Goal: Information Seeking & Learning: Check status

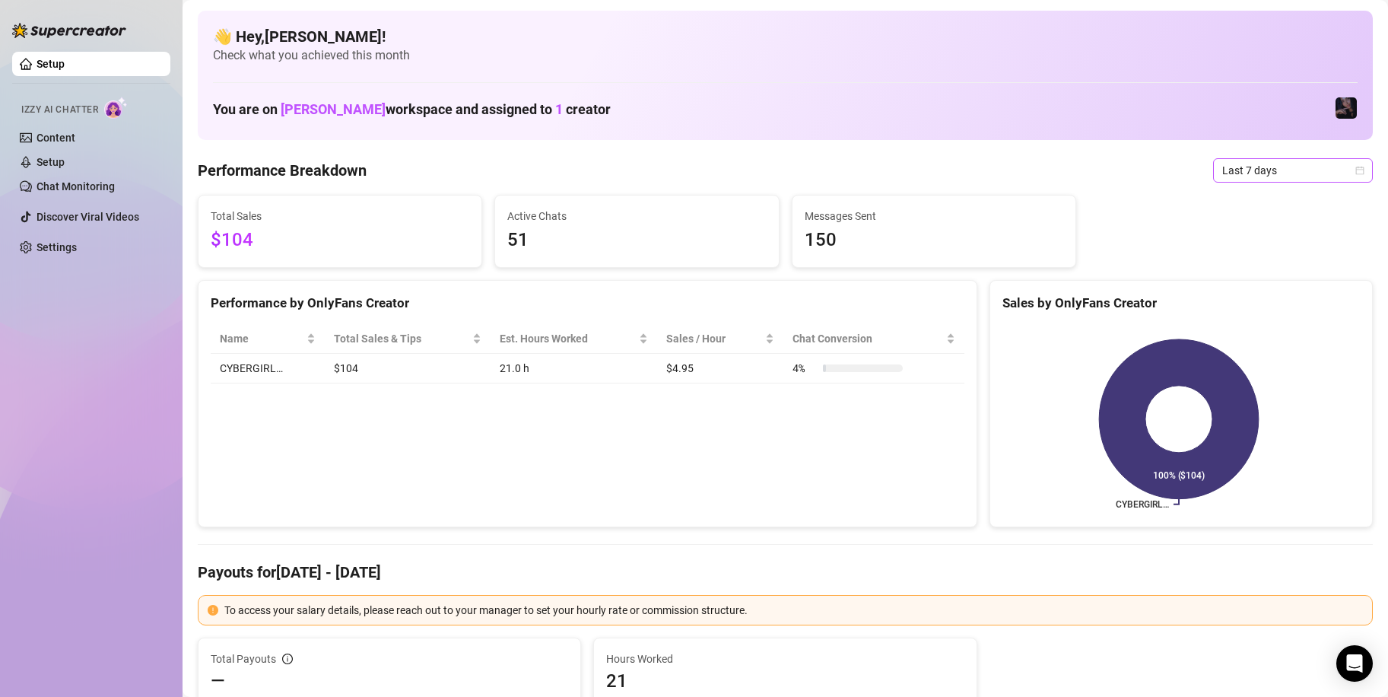
click at [1262, 175] on span "Last 7 days" at bounding box center [1294, 170] width 142 height 23
click at [1255, 299] on div "Custom date" at bounding box center [1280, 298] width 135 height 17
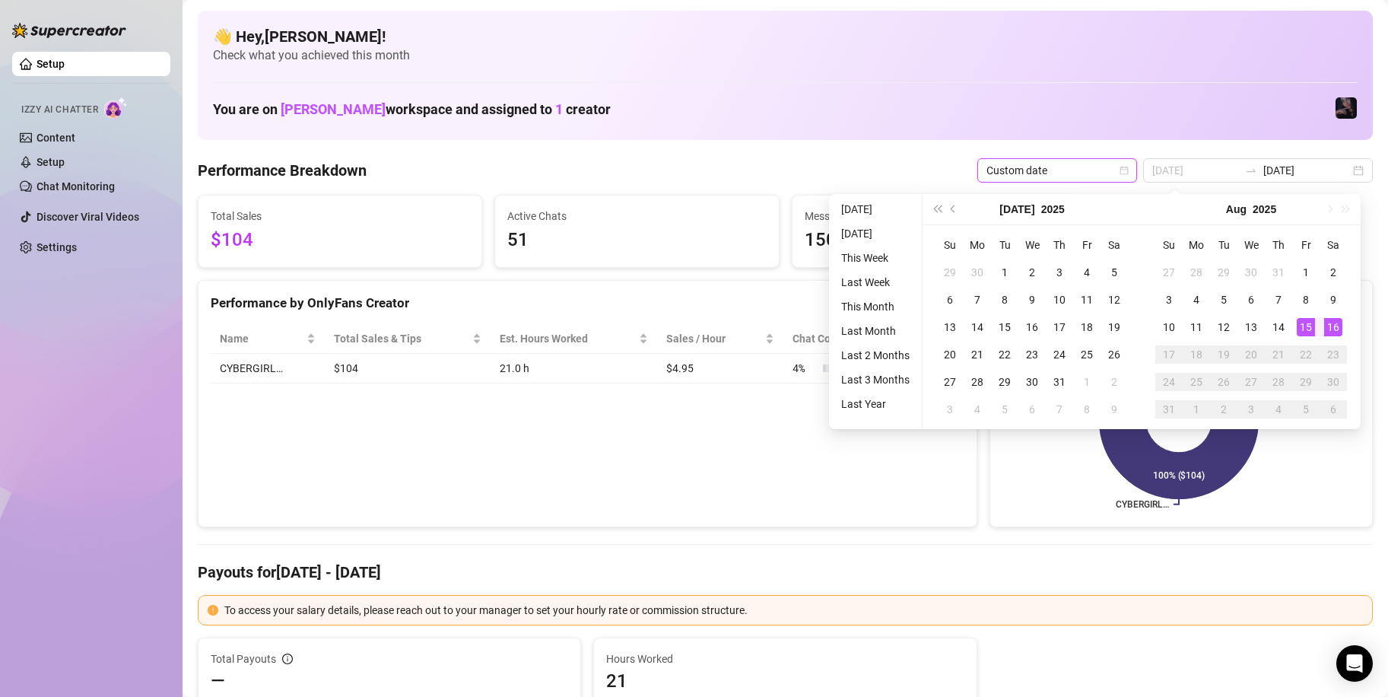
type input "[DATE]"
click at [1328, 328] on div "16" at bounding box center [1333, 327] width 18 height 18
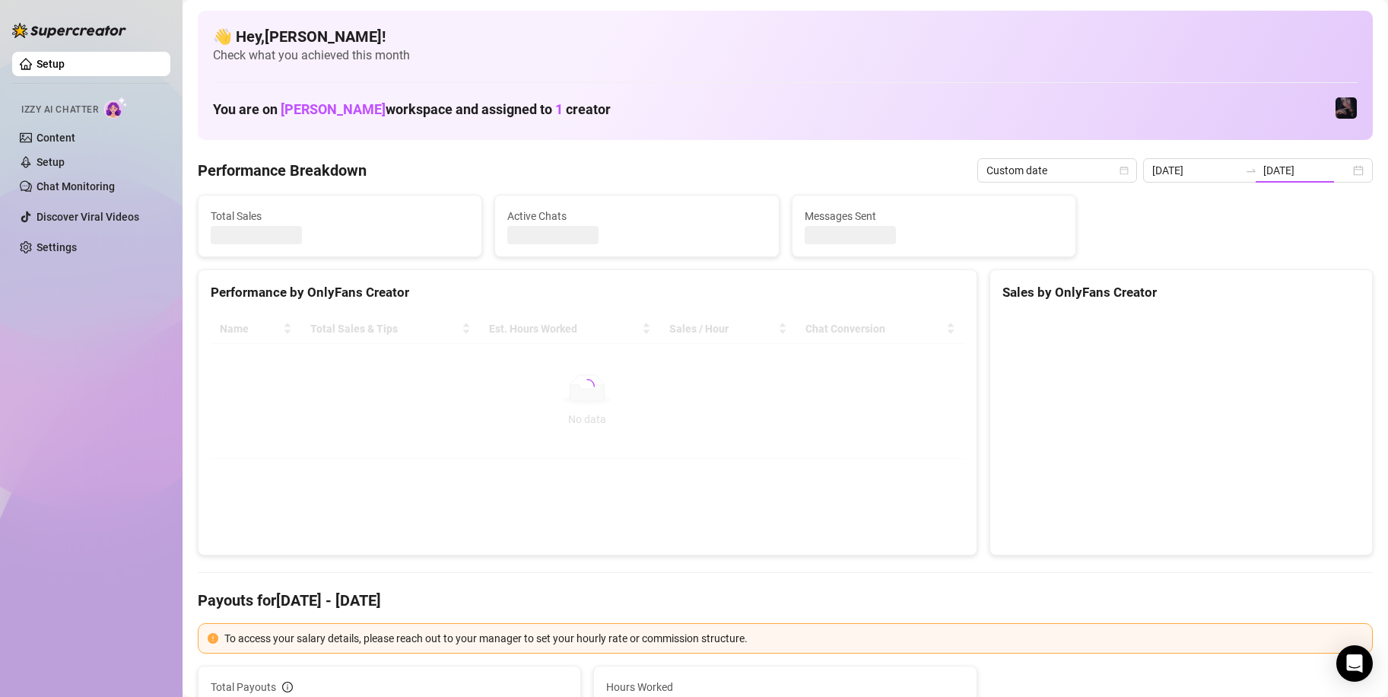
type input "[DATE]"
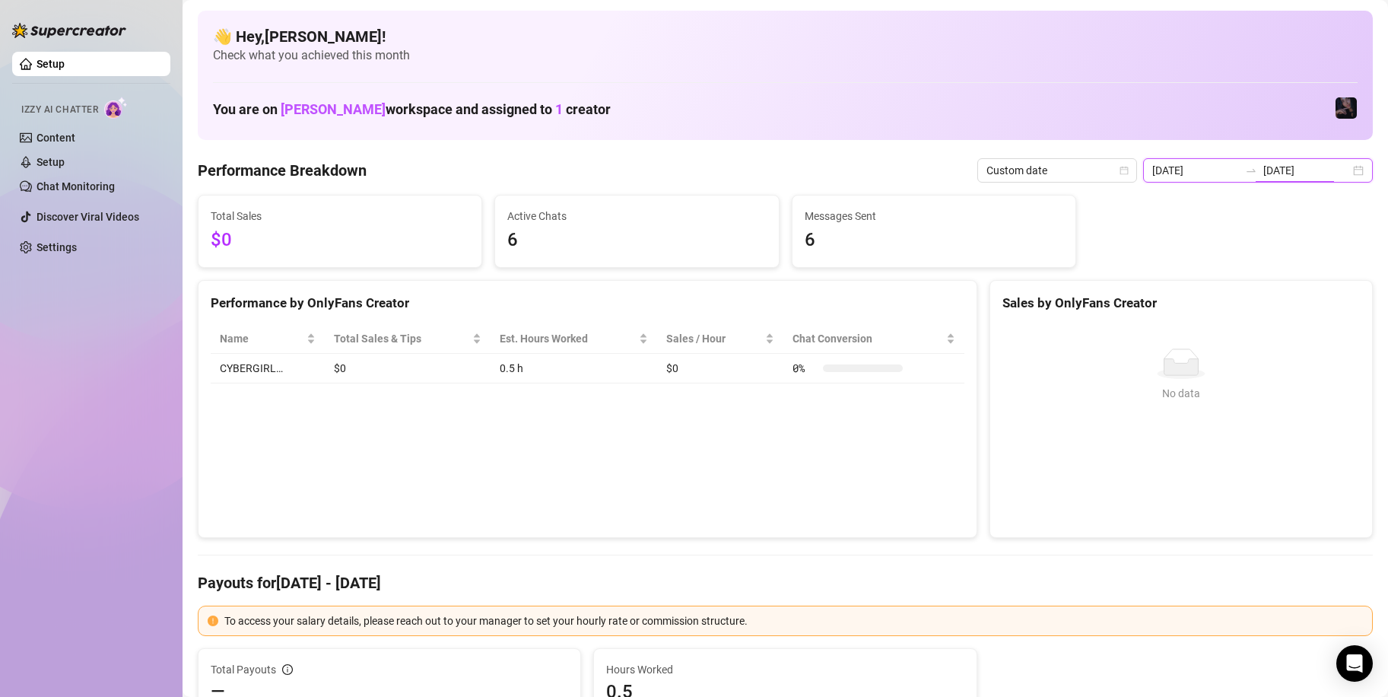
click at [1264, 176] on input "[DATE]" at bounding box center [1307, 170] width 87 height 17
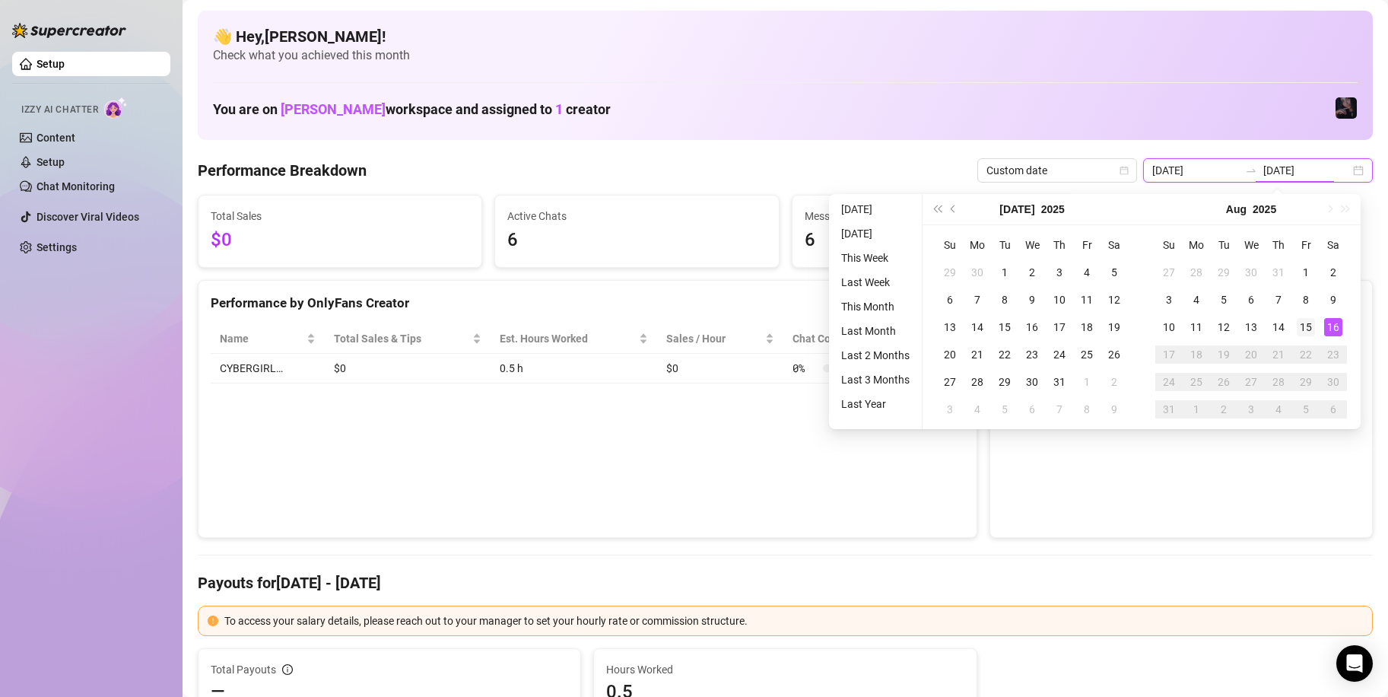
type input "[DATE]"
click at [1305, 337] on td "15" at bounding box center [1306, 326] width 27 height 27
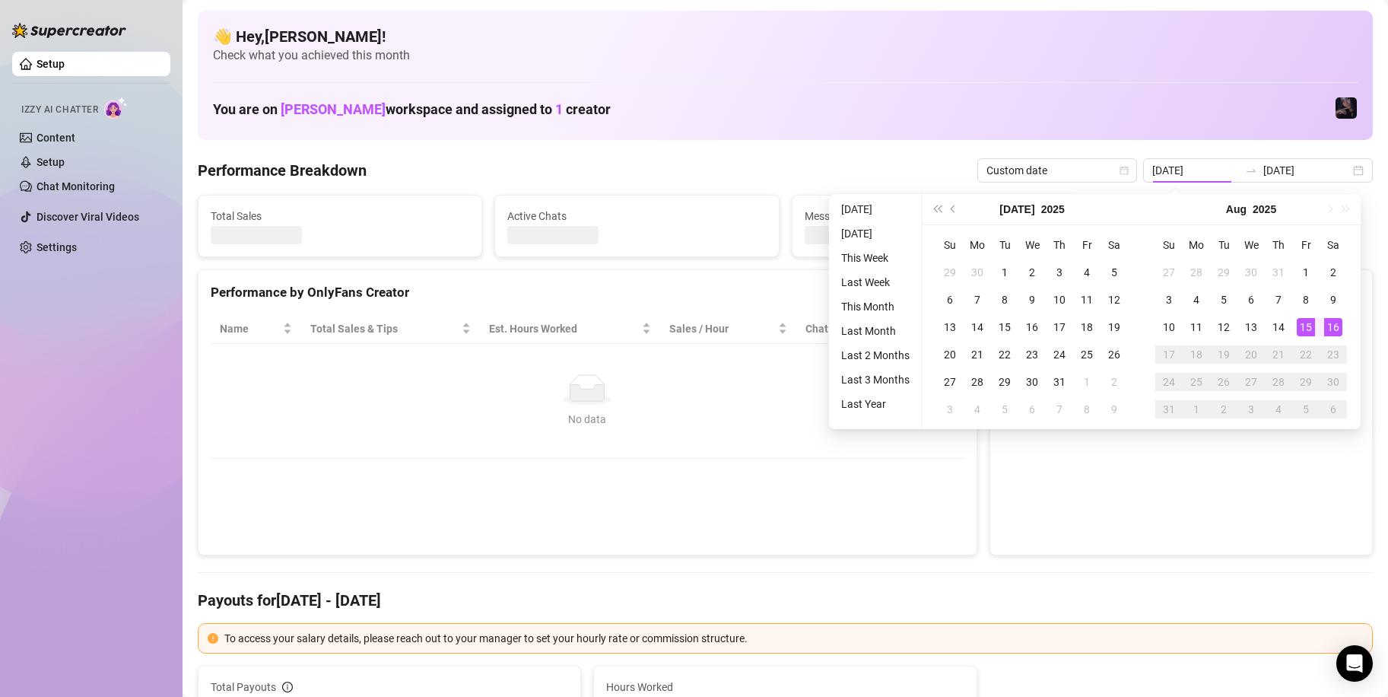
type input "[DATE]"
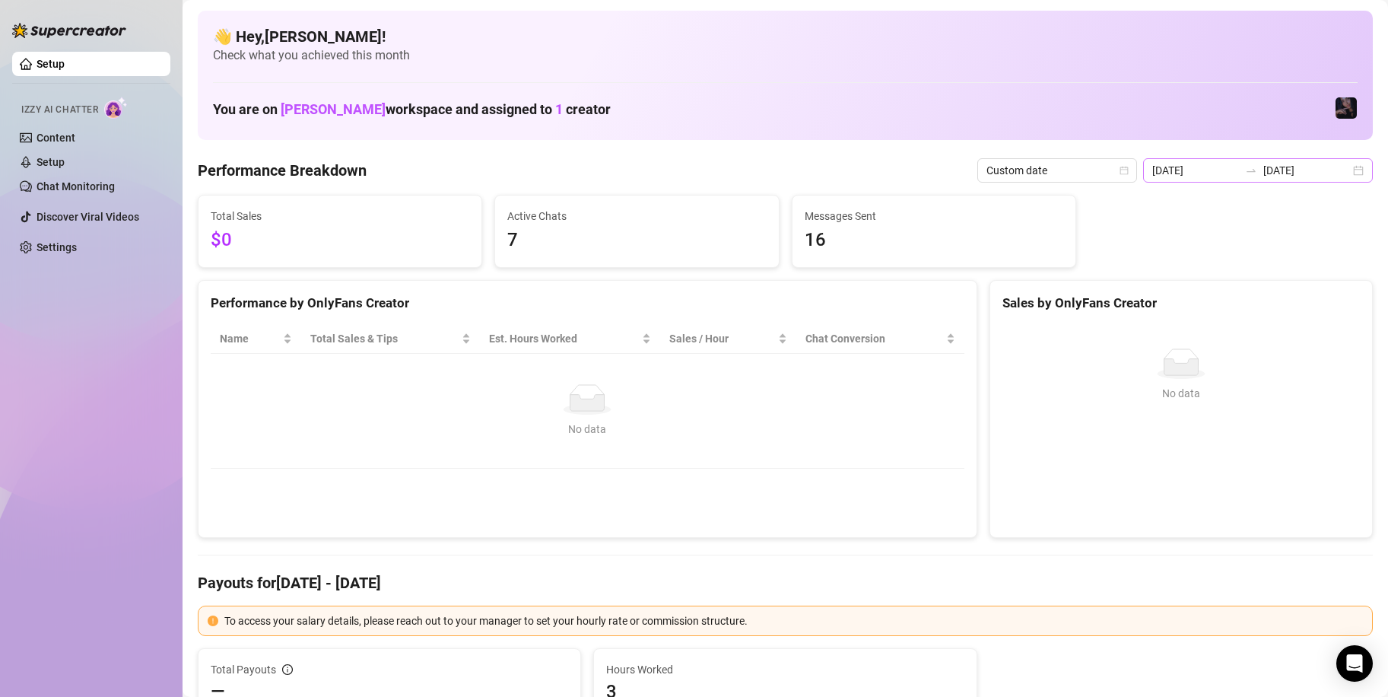
click at [1248, 168] on icon "swap-right" at bounding box center [1251, 170] width 12 height 12
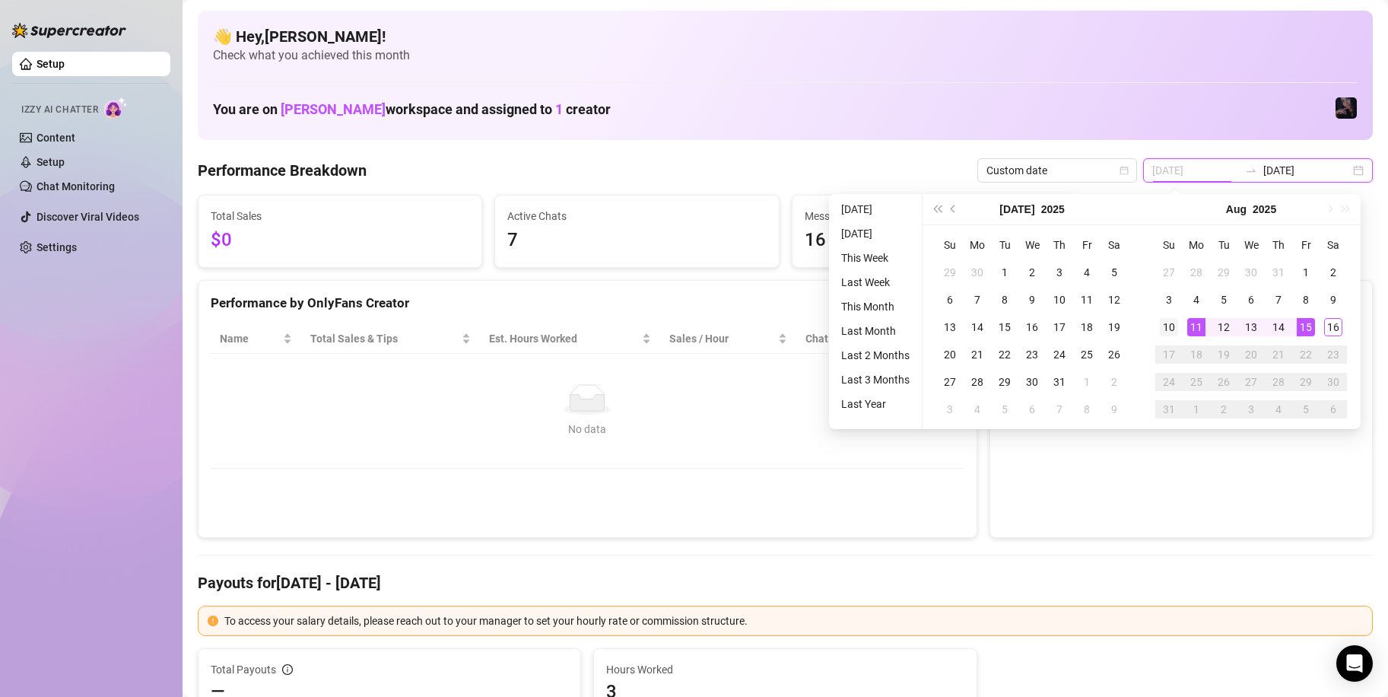
type input "[DATE]"
click at [1168, 325] on div "10" at bounding box center [1169, 327] width 18 height 18
type input "[DATE]"
click at [1333, 324] on div "16" at bounding box center [1333, 327] width 18 height 18
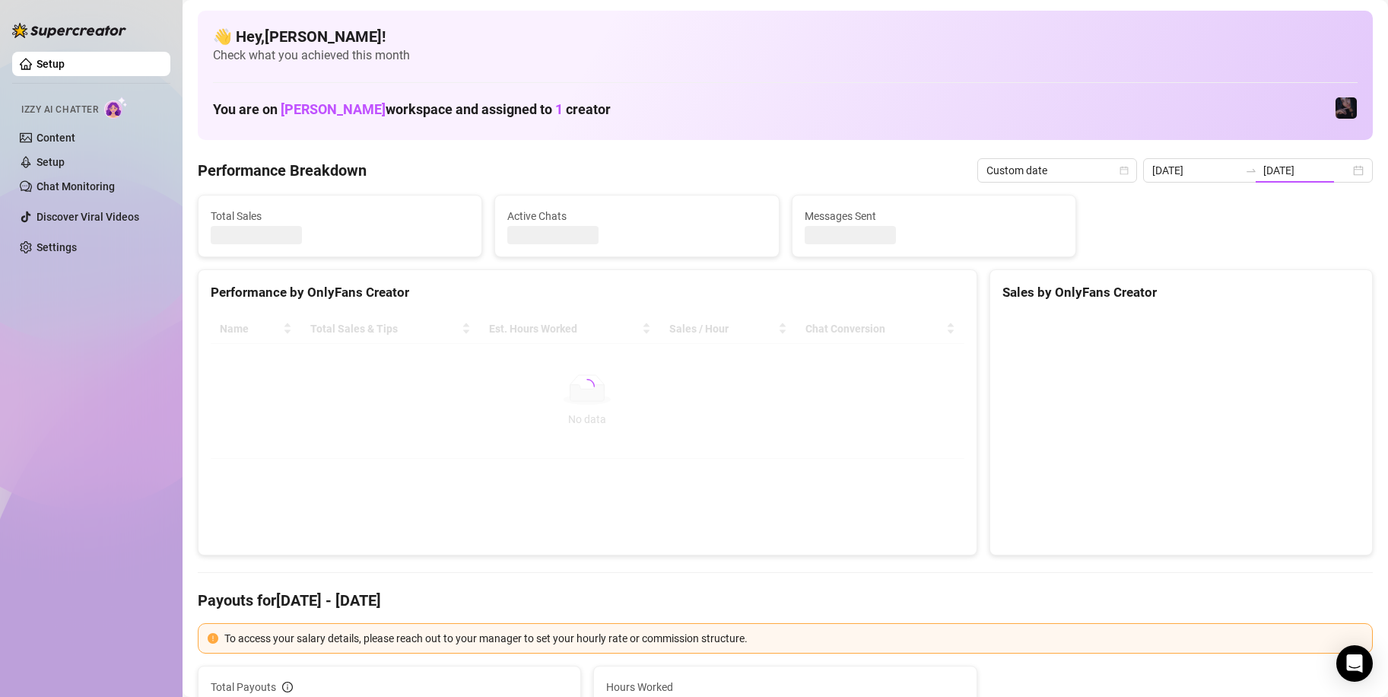
type input "[DATE]"
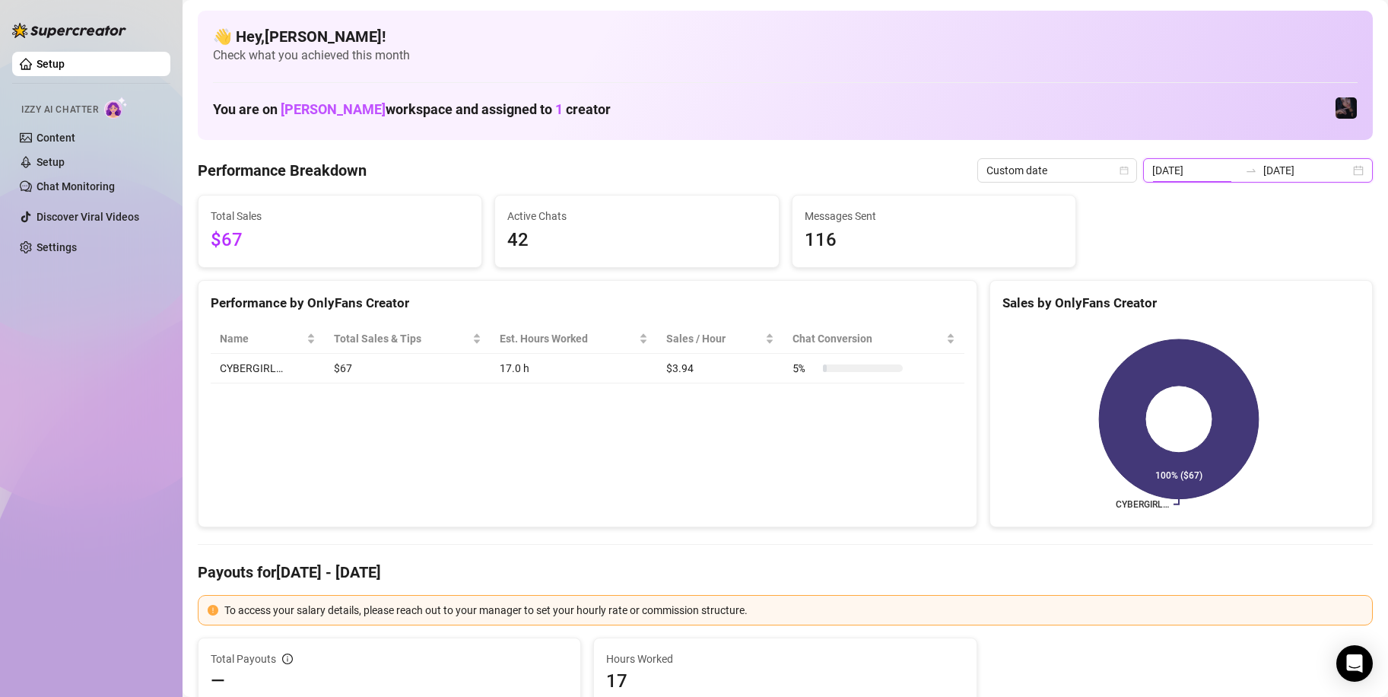
click at [1231, 172] on input "[DATE]" at bounding box center [1196, 170] width 87 height 17
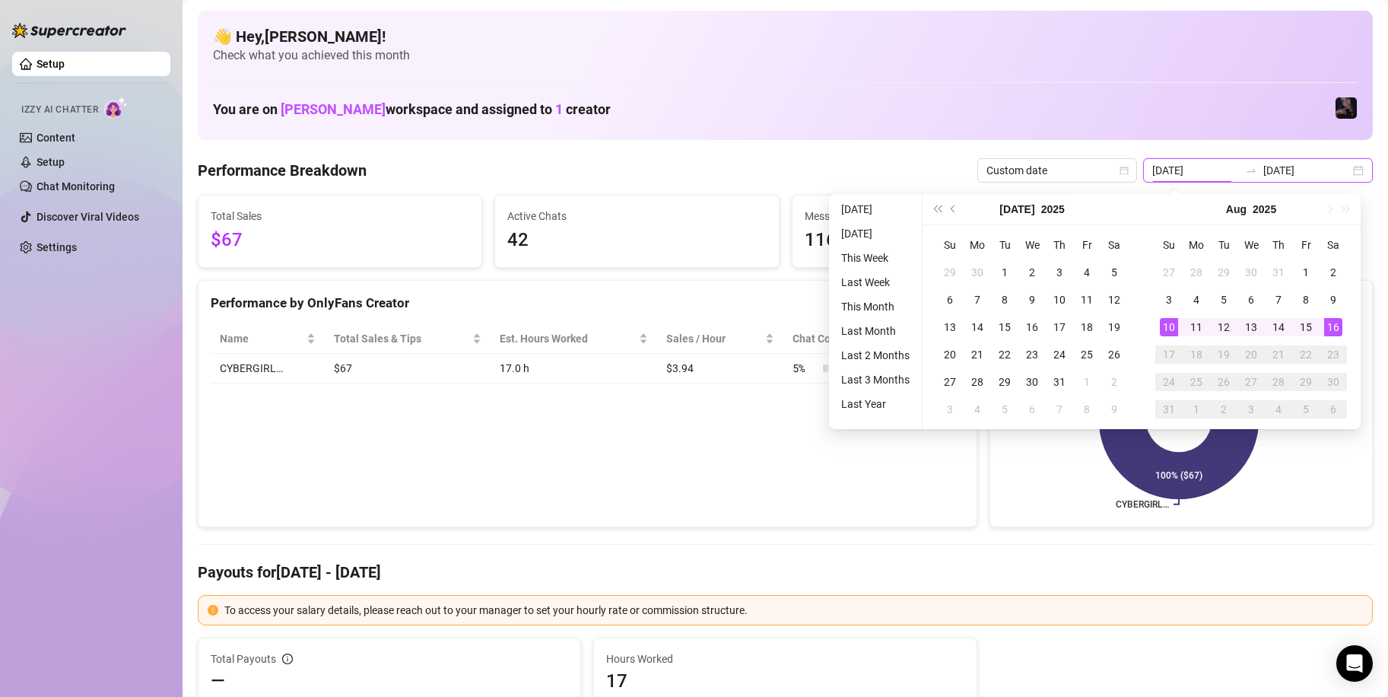
type input "[DATE]"
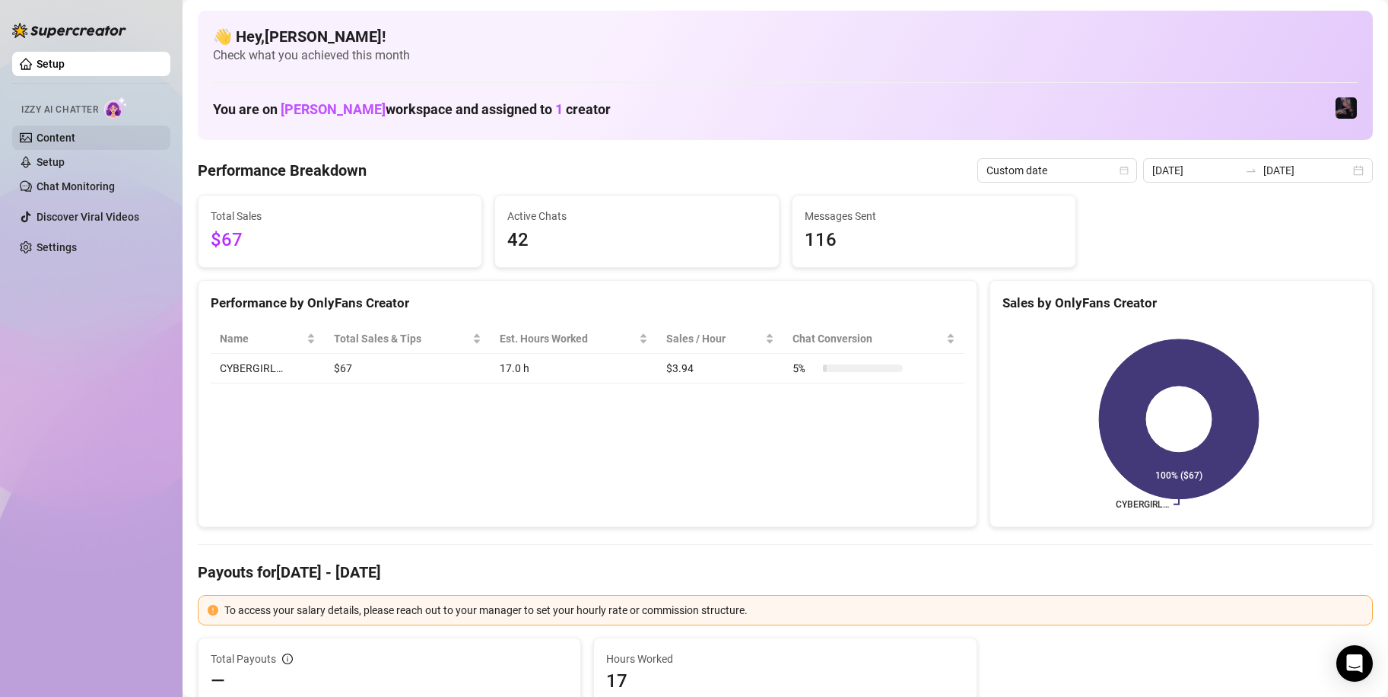
click at [59, 133] on link "Content" at bounding box center [56, 138] width 39 height 12
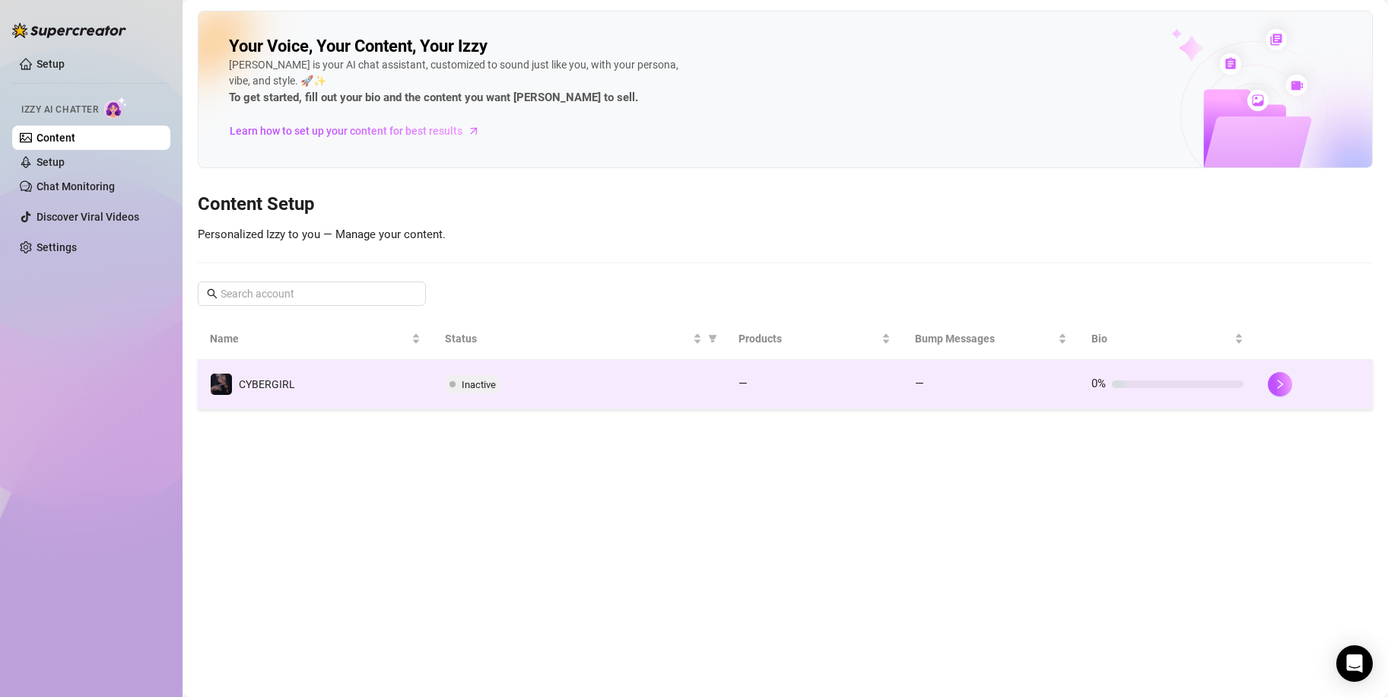
click at [476, 370] on td "Inactive" at bounding box center [580, 384] width 294 height 49
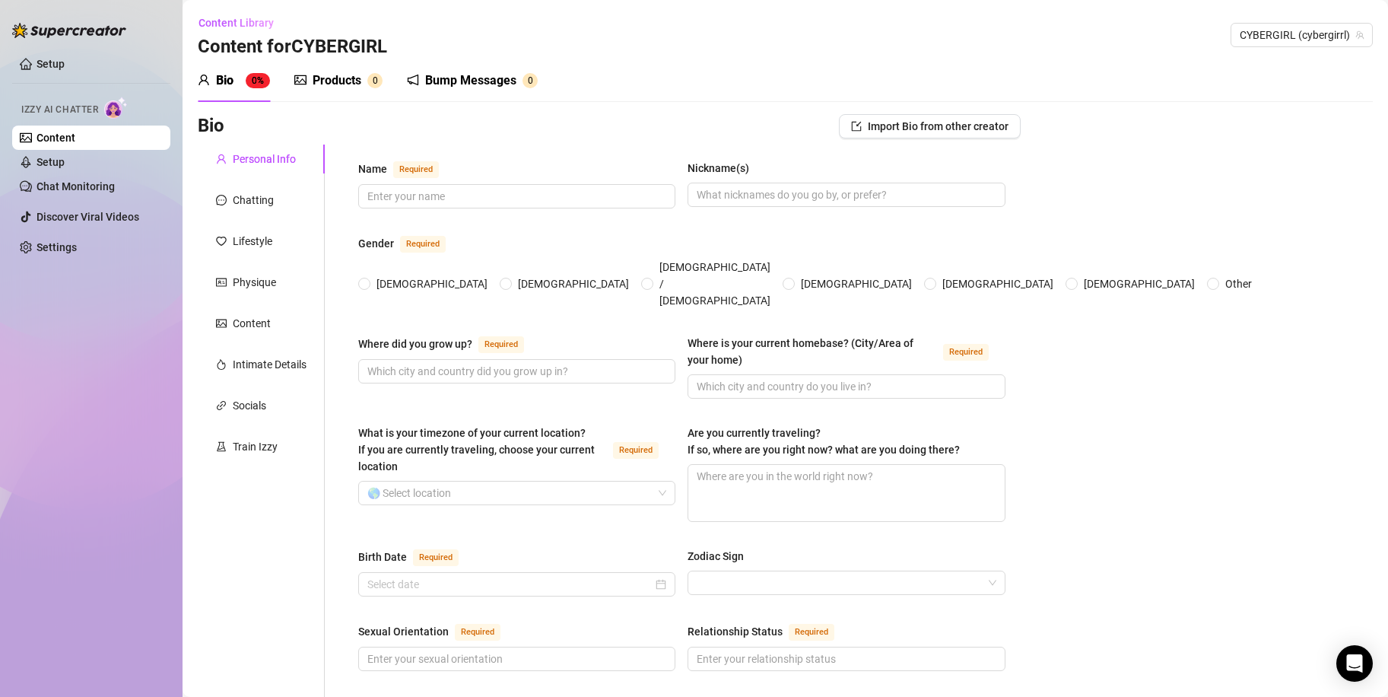
click at [436, 75] on div "Bump Messages" at bounding box center [470, 81] width 91 height 18
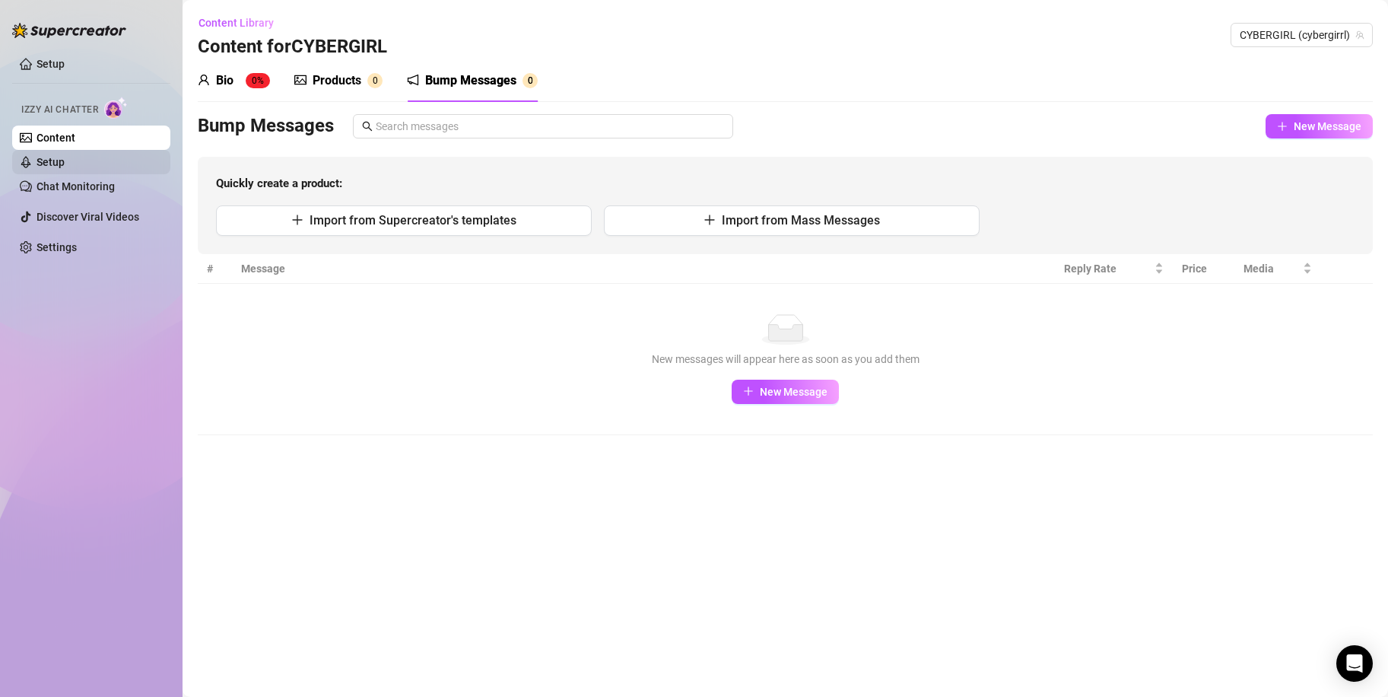
click at [65, 161] on link "Setup" at bounding box center [51, 162] width 28 height 12
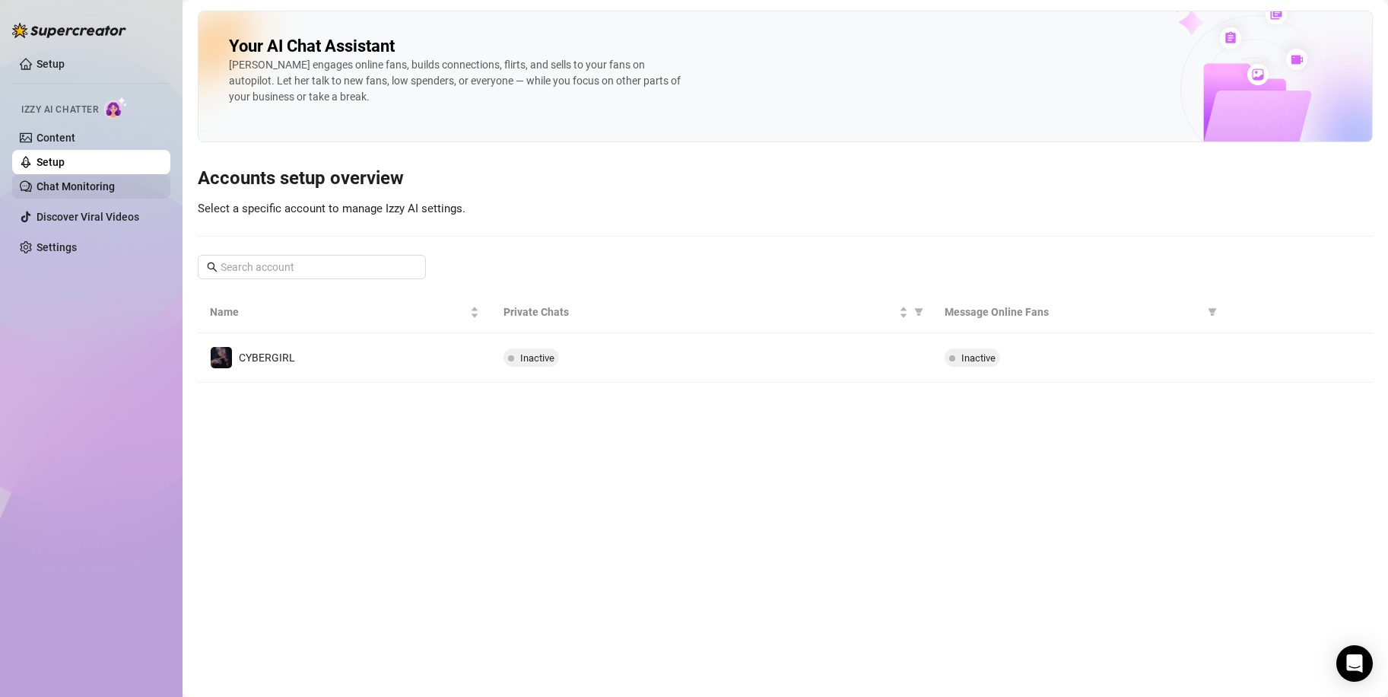
click at [81, 181] on link "Chat Monitoring" at bounding box center [76, 186] width 78 height 12
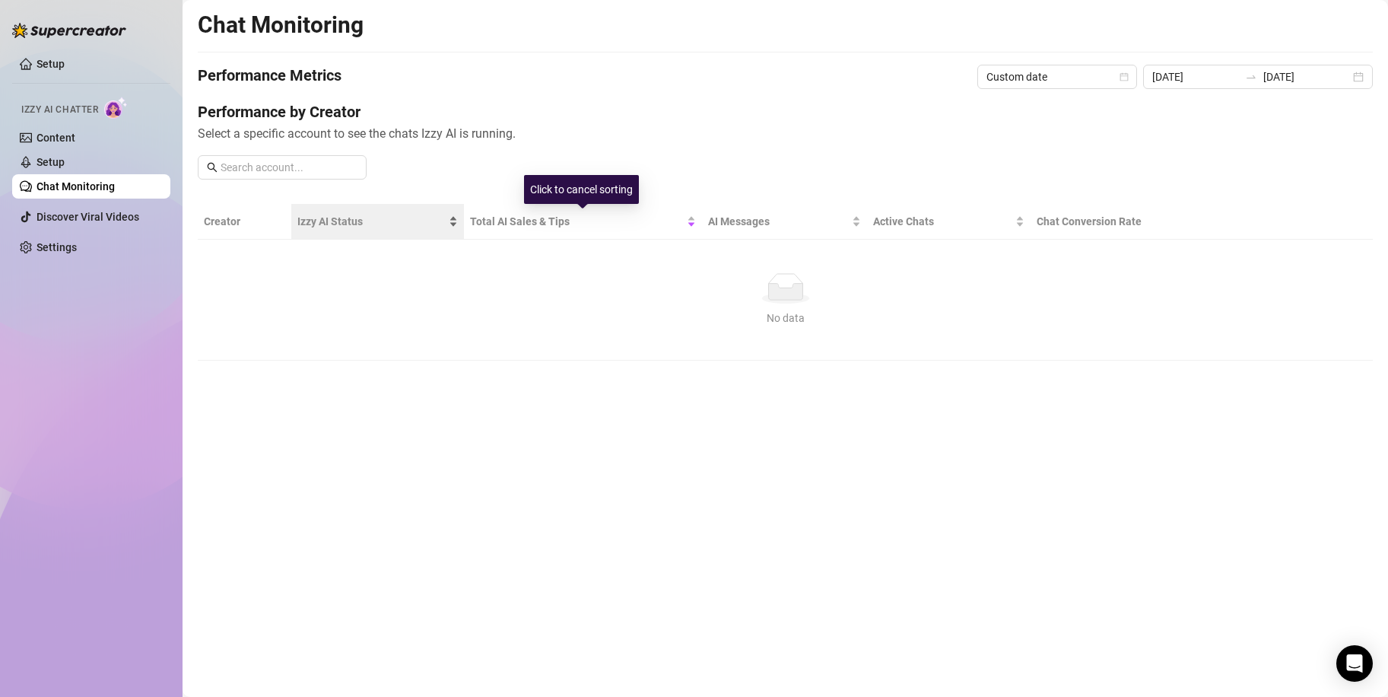
drag, startPoint x: 521, startPoint y: 212, endPoint x: 448, endPoint y: 227, distance: 74.4
click at [522, 213] on div "Total AI Sales & Tips" at bounding box center [583, 221] width 226 height 17
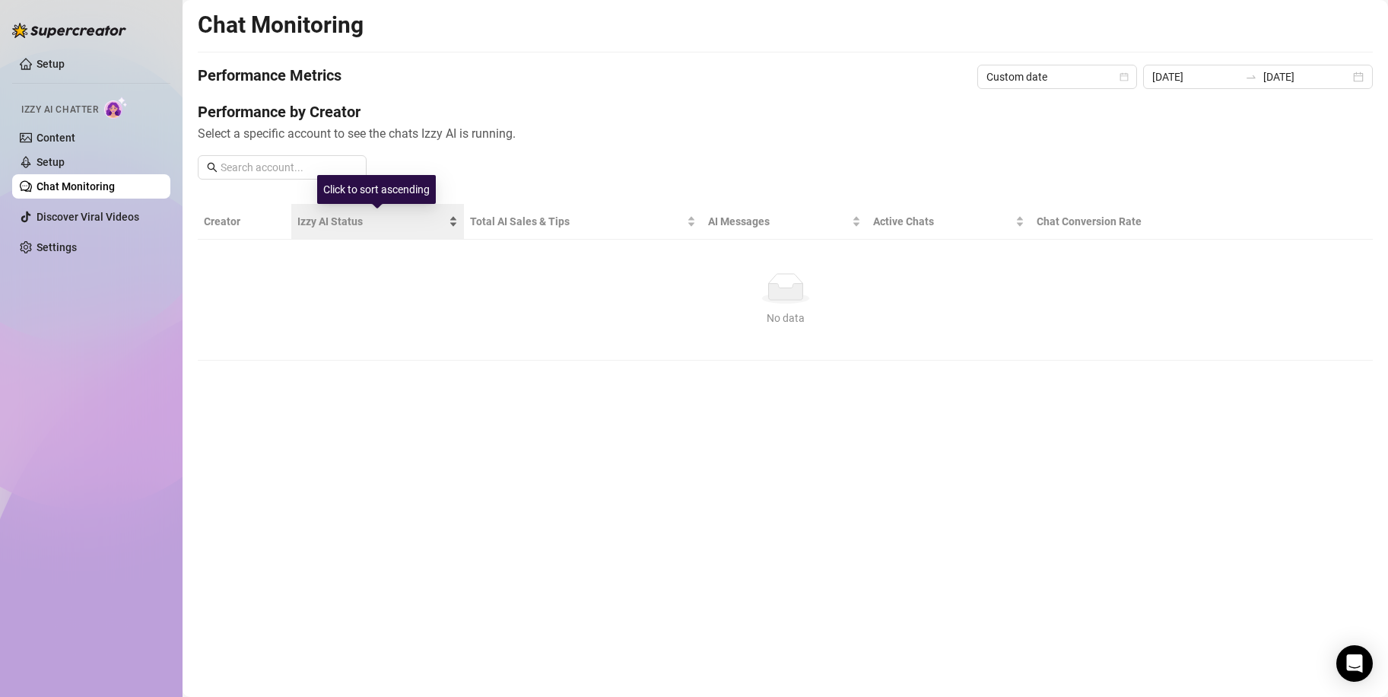
click at [455, 227] on div "Izzy AI Status" at bounding box center [377, 221] width 161 height 17
click at [520, 225] on span "Total AI Sales & Tips" at bounding box center [577, 221] width 214 height 17
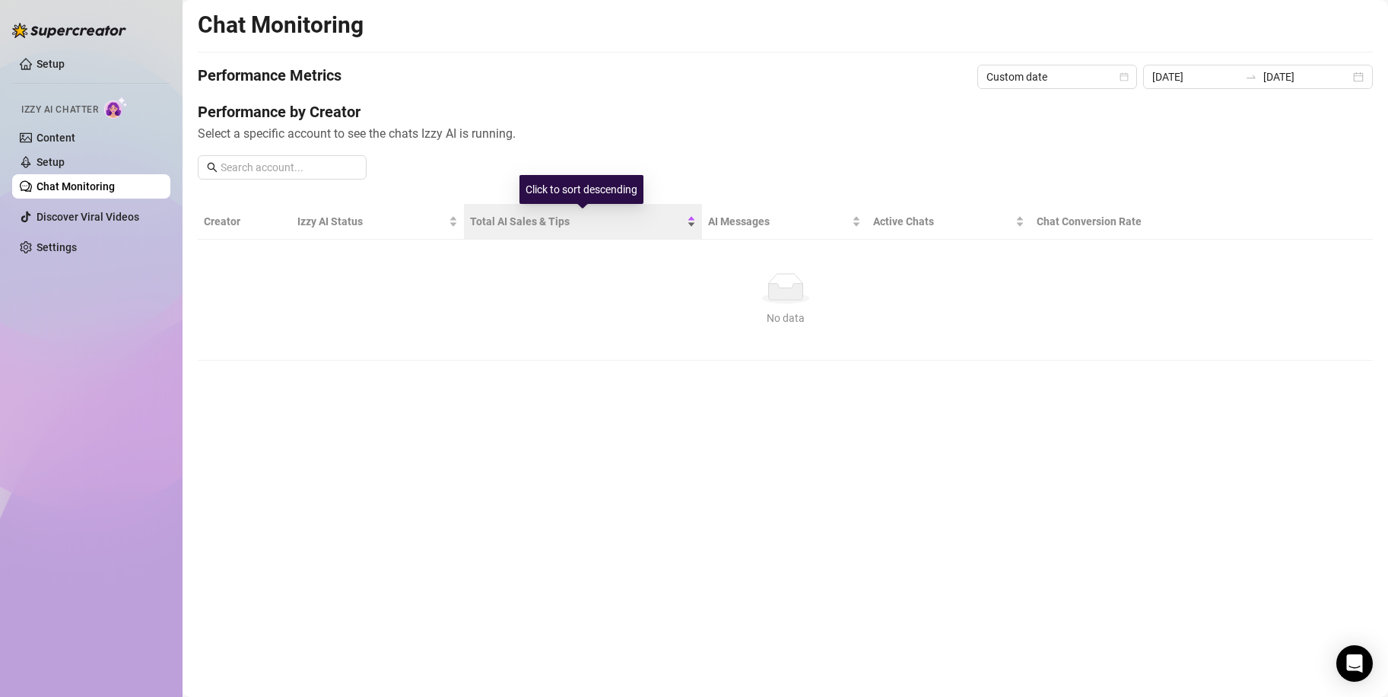
click at [681, 222] on span "Total AI Sales & Tips" at bounding box center [577, 221] width 214 height 17
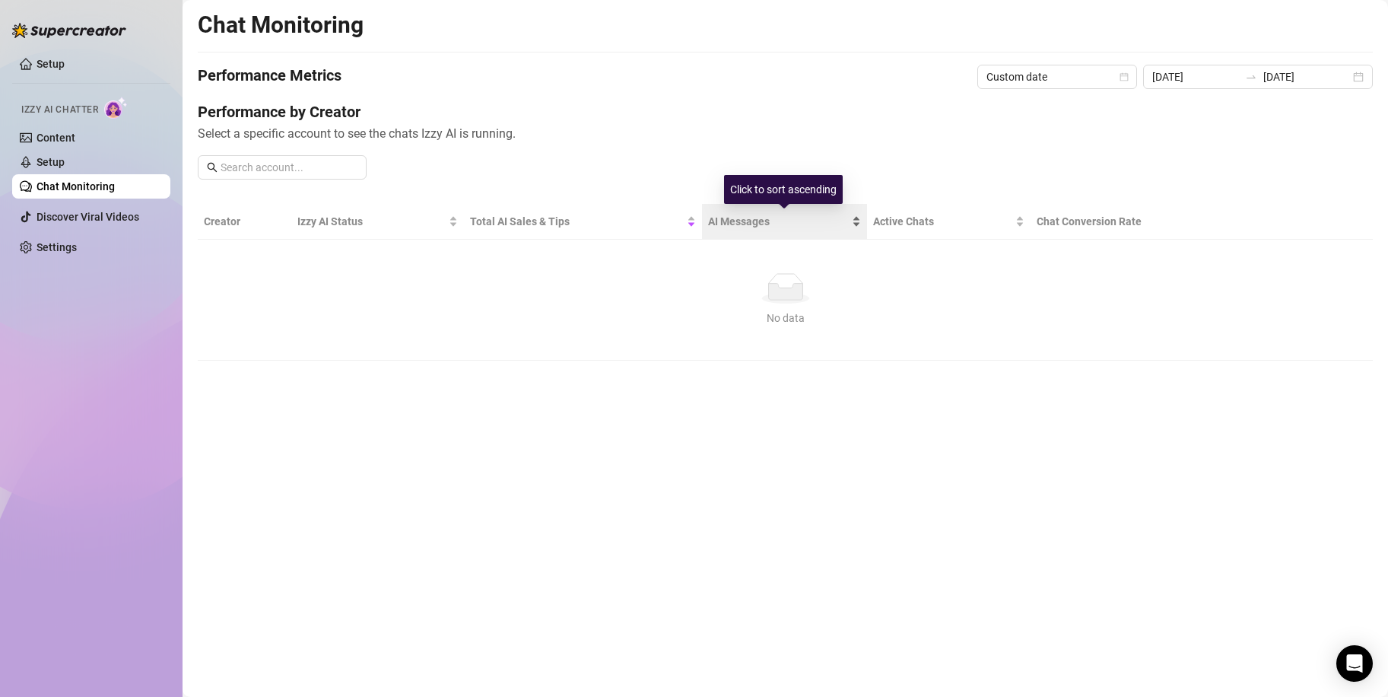
click at [851, 221] on div "AI Messages" at bounding box center [784, 221] width 153 height 17
click at [1256, 73] on icon "swap-right" at bounding box center [1251, 77] width 12 height 12
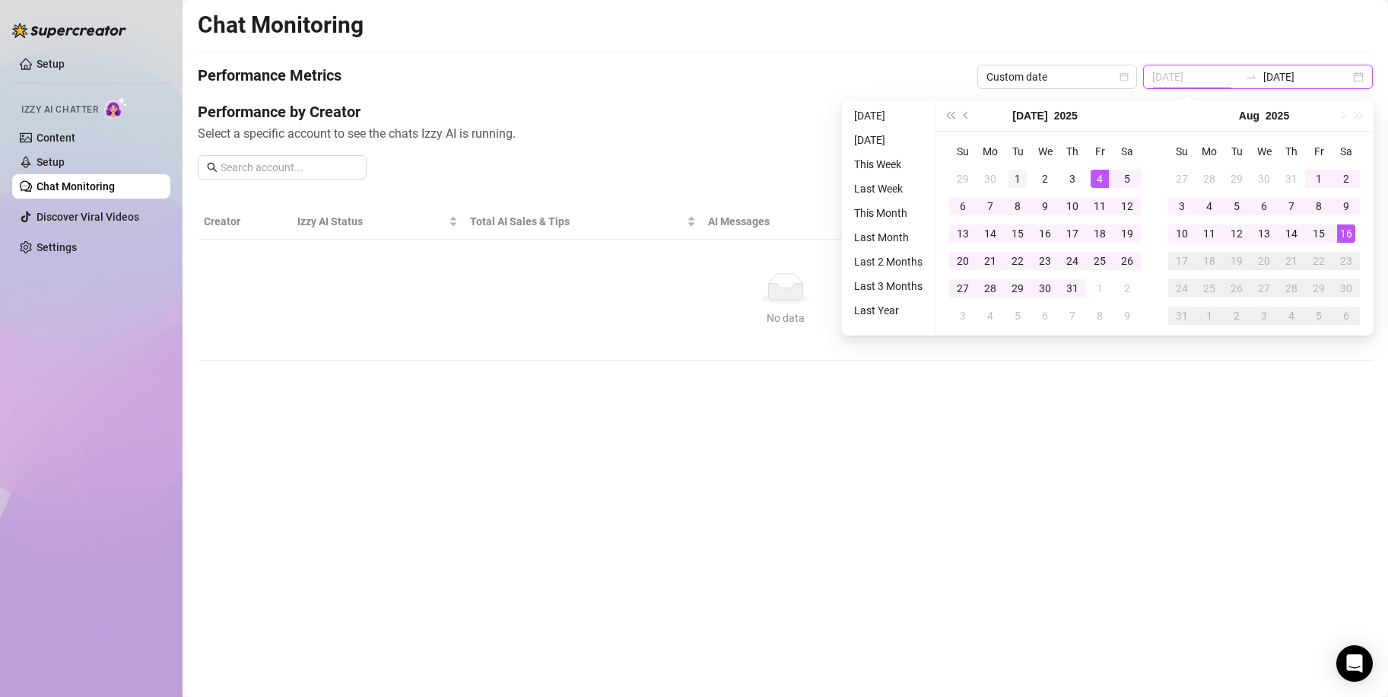
type input "[DATE]"
click at [1013, 179] on div "1" at bounding box center [1018, 179] width 18 height 18
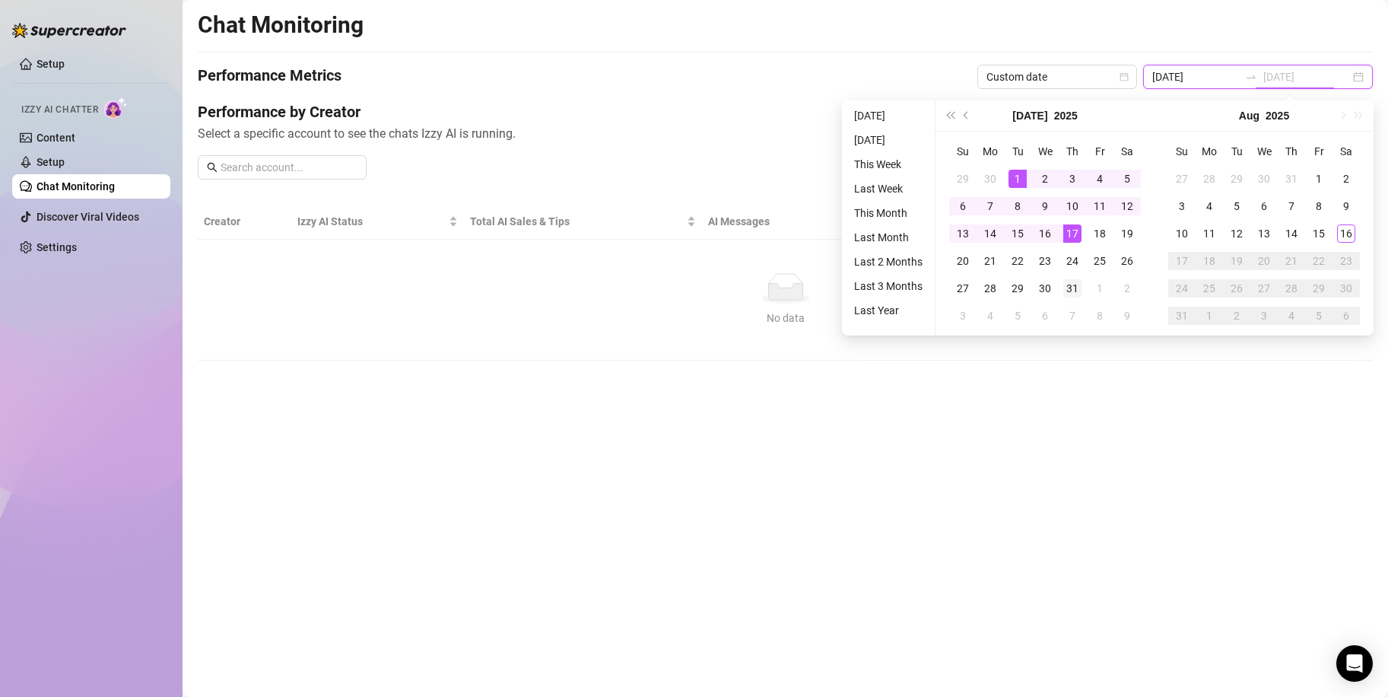
type input "[DATE]"
click at [1071, 279] on div "31" at bounding box center [1073, 288] width 18 height 18
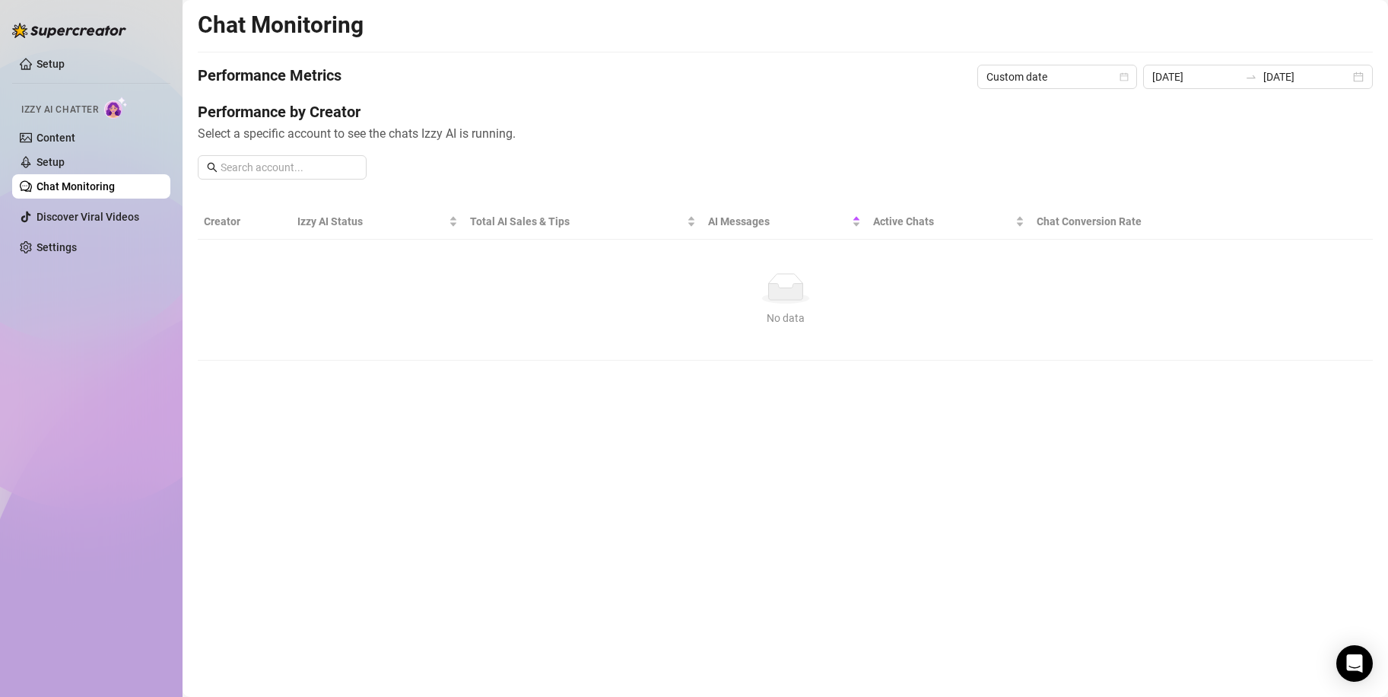
click at [1265, 62] on div "Chat Monitoring Performance Metrics Custom date [DATE] [DATE] Performance by Cr…" at bounding box center [785, 186] width 1175 height 350
click at [1265, 66] on div "[DATE] [DATE]" at bounding box center [1258, 77] width 230 height 24
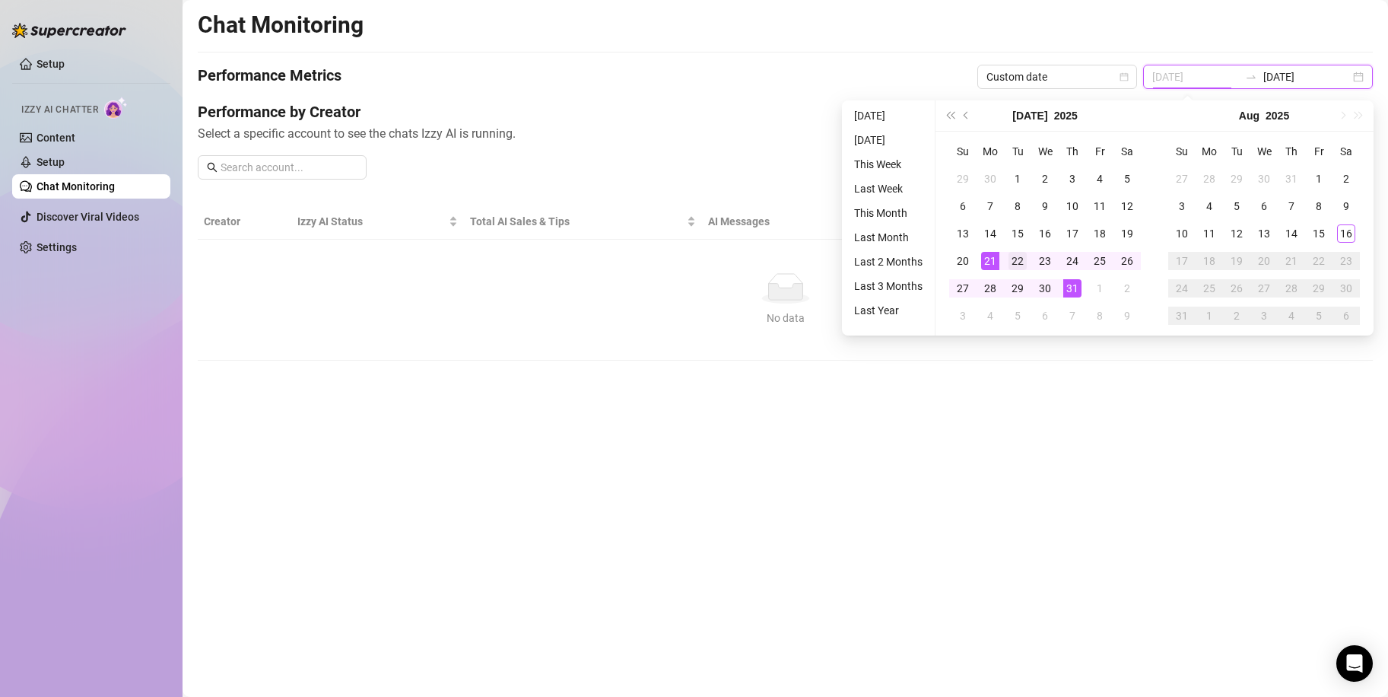
type input "[DATE]"
click at [1016, 253] on div "22" at bounding box center [1018, 261] width 18 height 18
type input "[DATE]"
click at [1071, 292] on div "31" at bounding box center [1073, 288] width 18 height 18
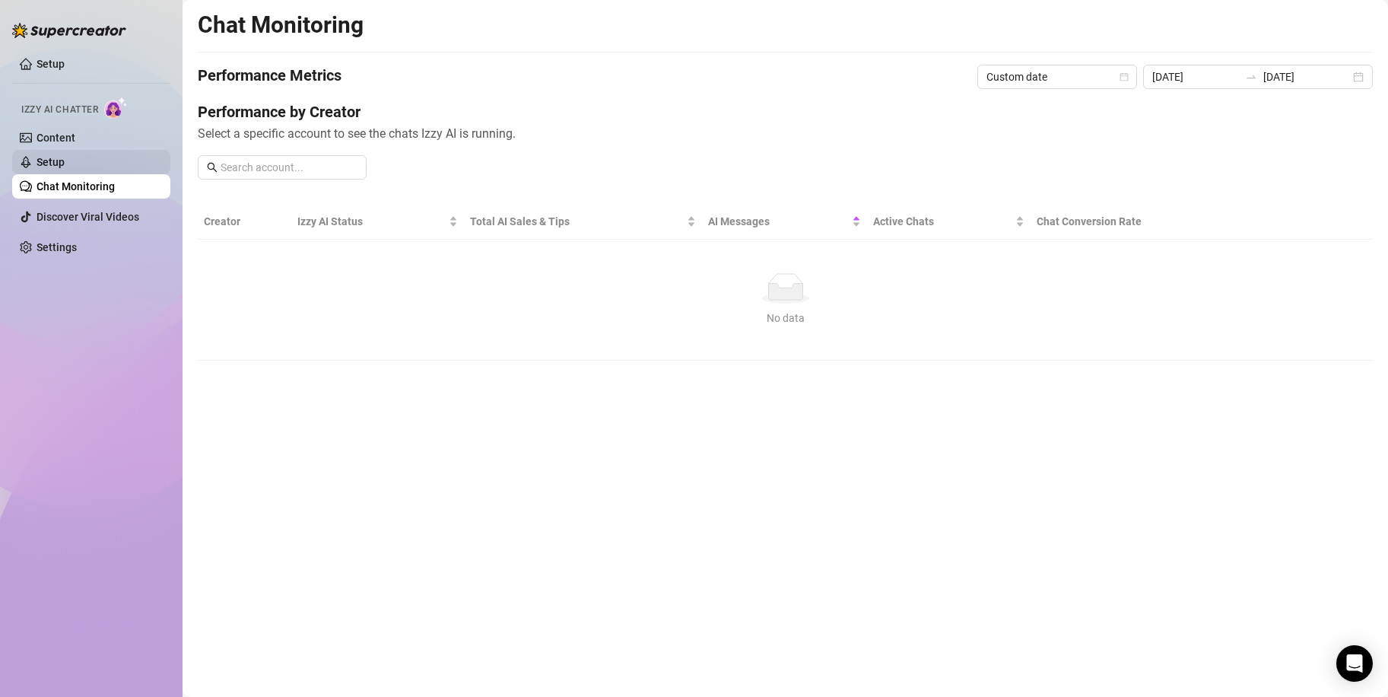
click at [65, 161] on link "Setup" at bounding box center [51, 162] width 28 height 12
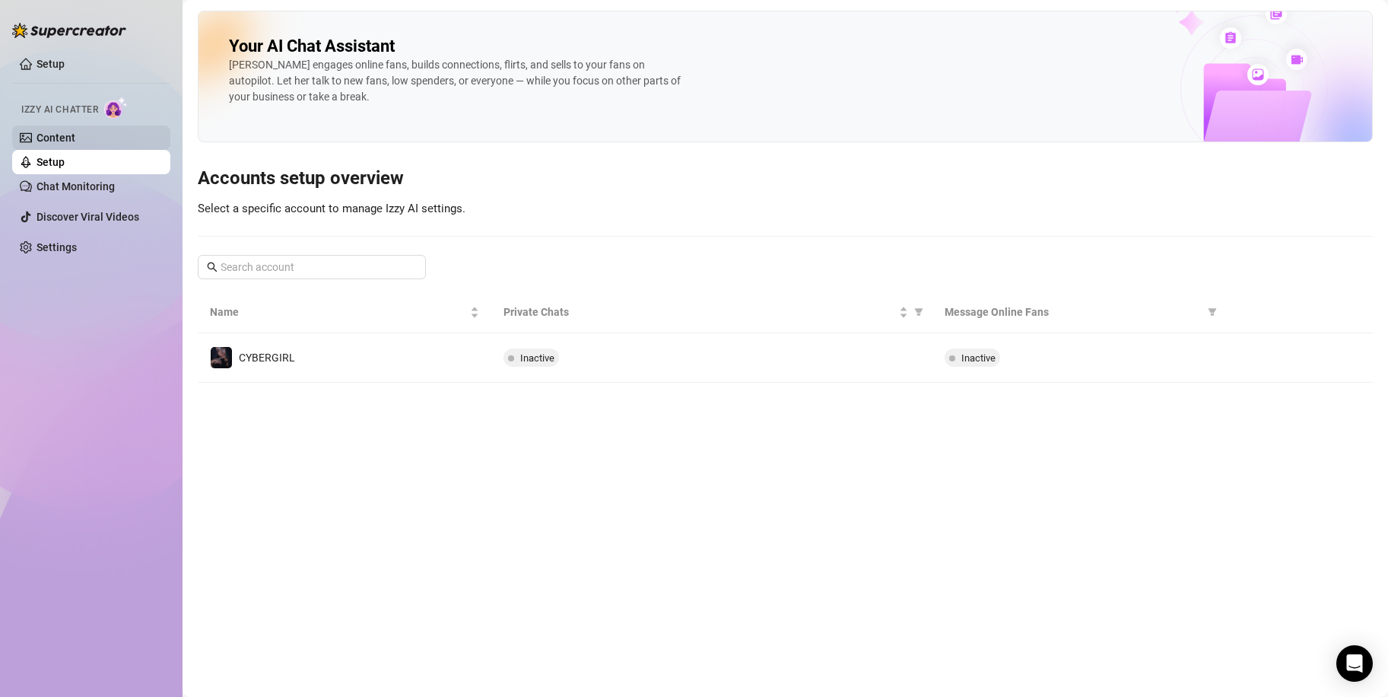
click at [75, 132] on link "Content" at bounding box center [56, 138] width 39 height 12
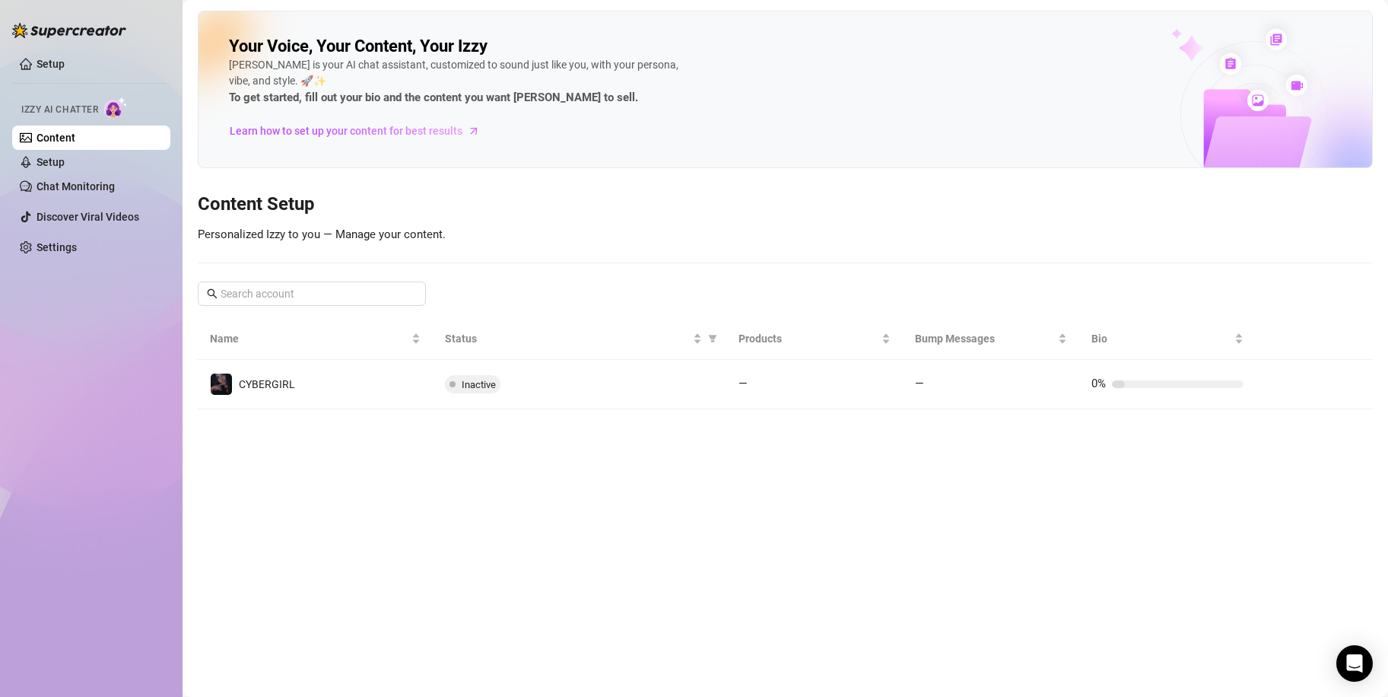
click at [100, 105] on div "Izzy AI Chatter" at bounding box center [89, 108] width 137 height 22
click at [117, 110] on img at bounding box center [116, 108] width 24 height 22
